Goal: Transaction & Acquisition: Purchase product/service

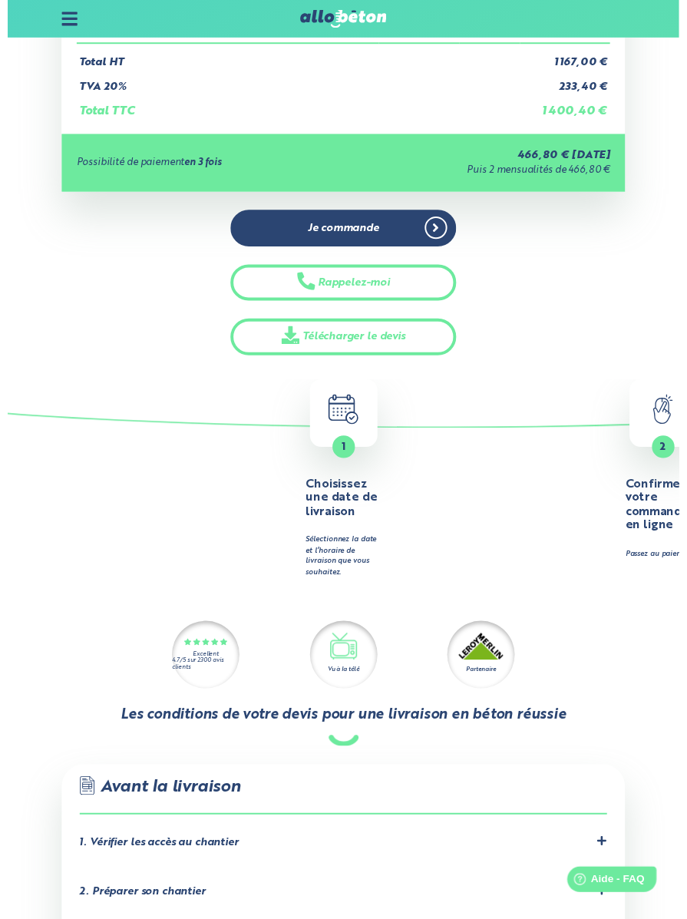
scroll to position [826, 0]
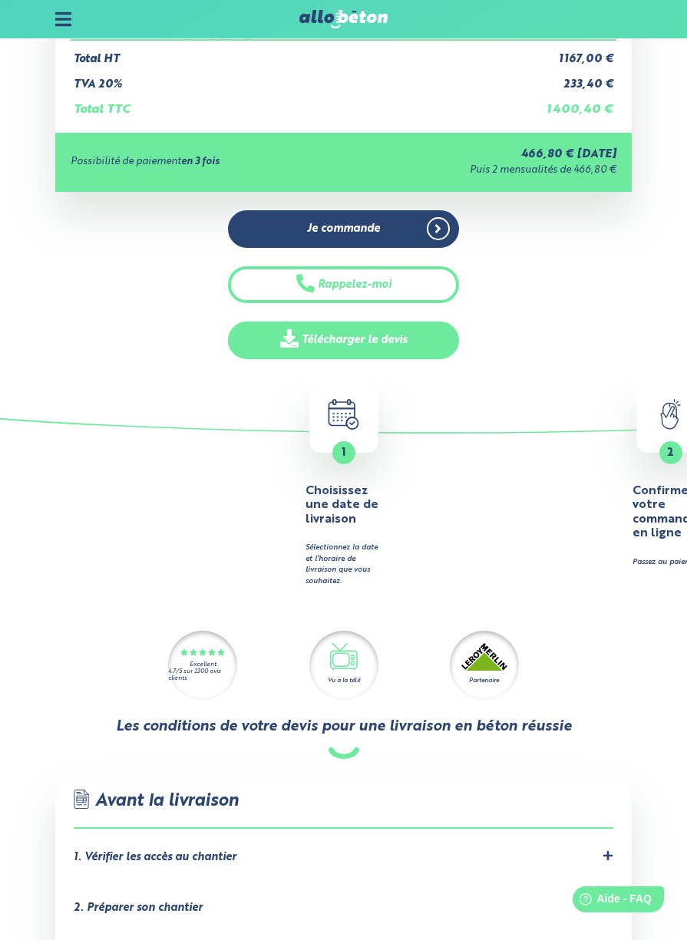
click at [379, 322] on link "Télécharger le devis" at bounding box center [343, 341] width 231 height 38
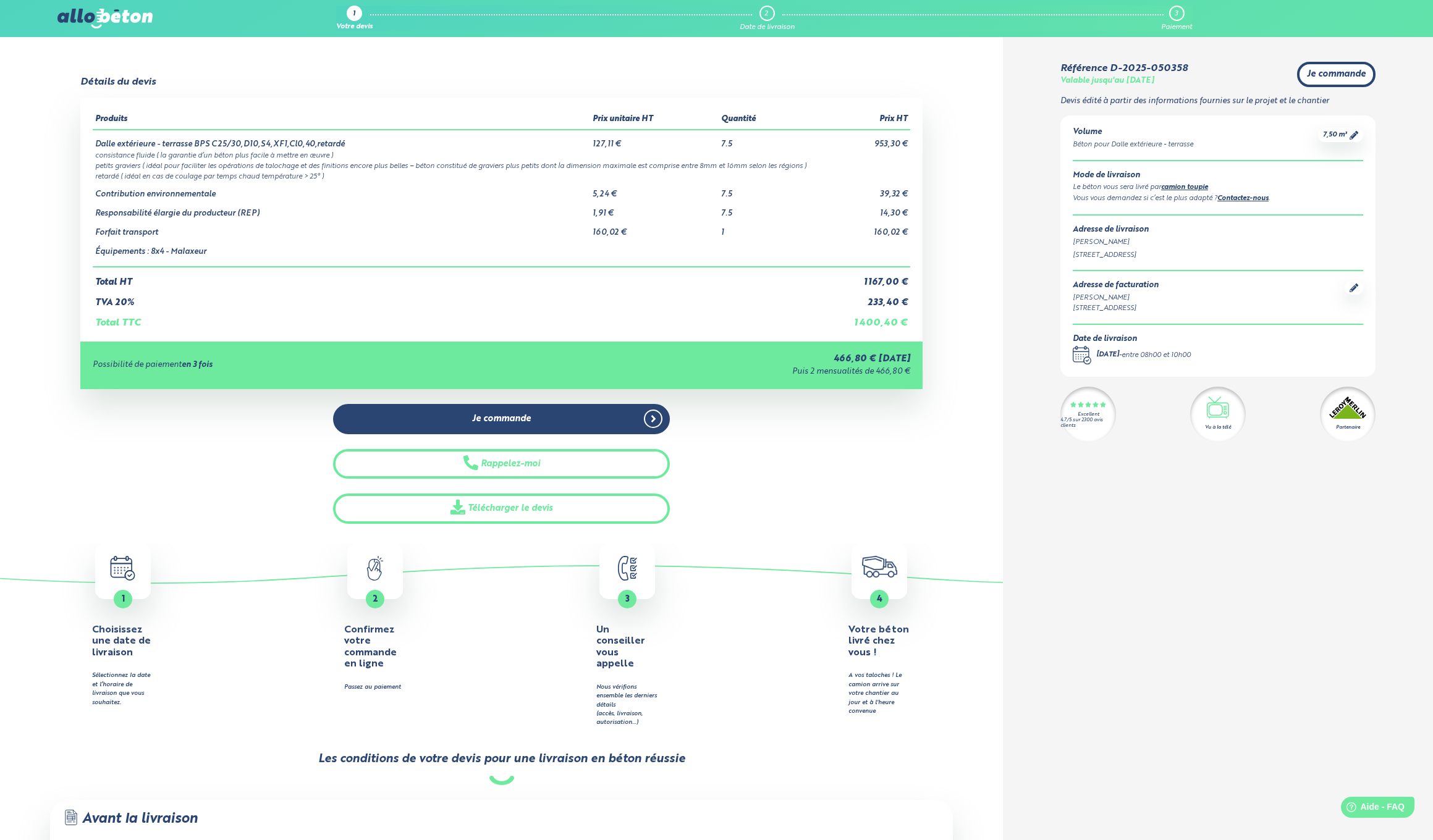
click at [1347, 71] on span "Je commande" at bounding box center [1336, 74] width 59 height 10
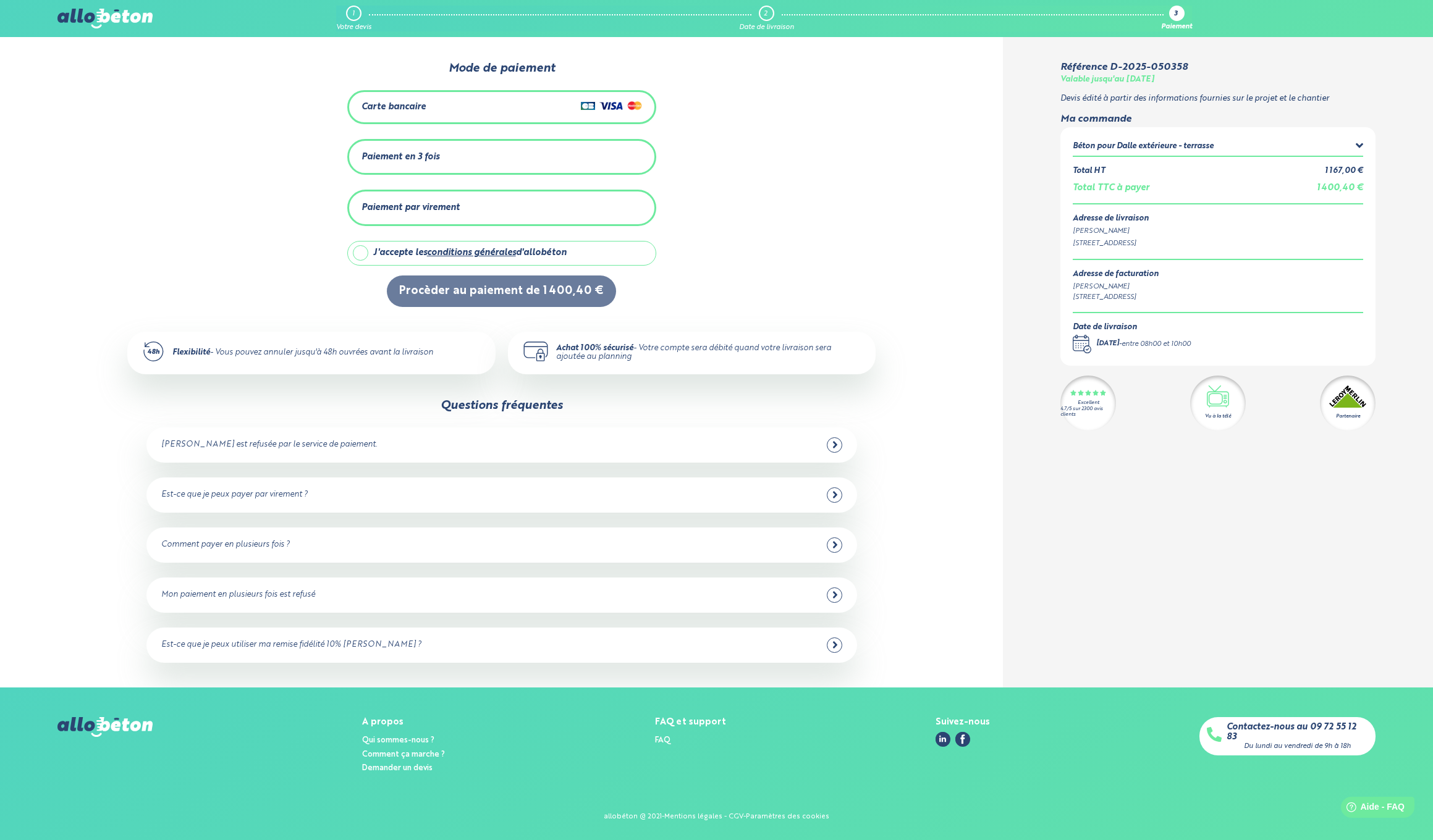
click at [438, 204] on div "Paiement par virement" at bounding box center [411, 208] width 98 height 10
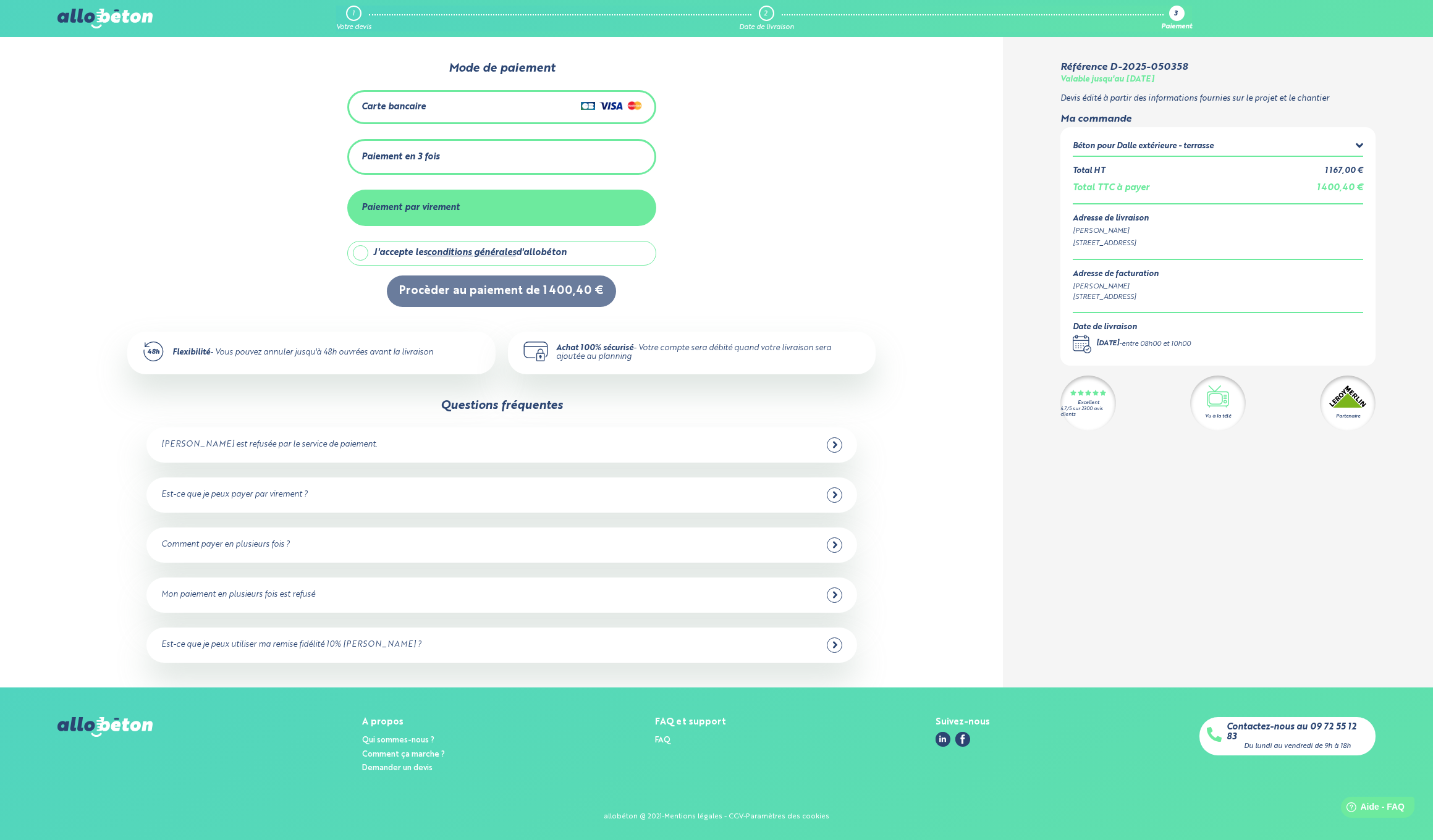
click at [360, 250] on label "J'accepte les conditions générales d'allobéton" at bounding box center [502, 253] width 309 height 25
checkbox input "true"
